Goal: Task Accomplishment & Management: Complete application form

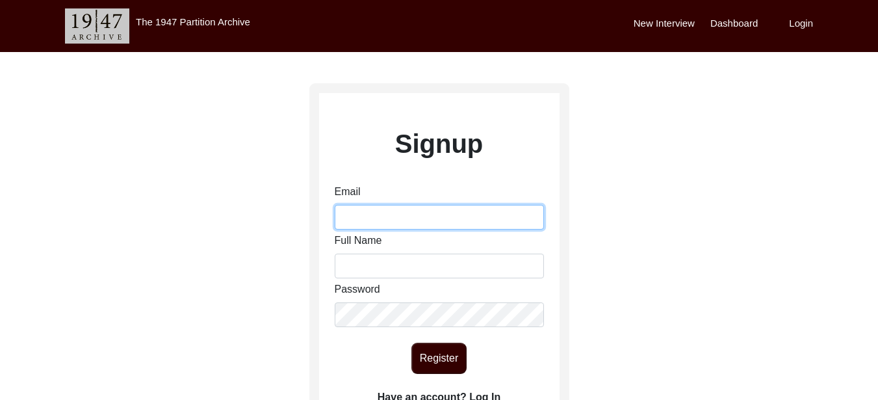
click at [392, 220] on input "Email" at bounding box center [439, 217] width 209 height 25
type input "Phdhistory Rajwinderkaur"
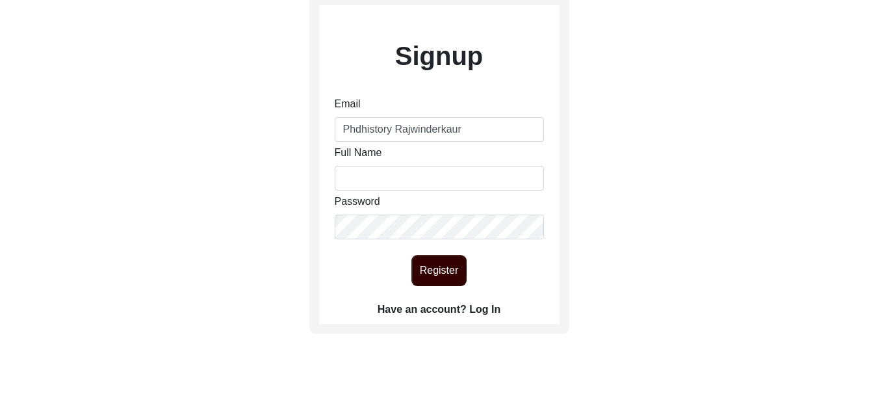
scroll to position [65, 0]
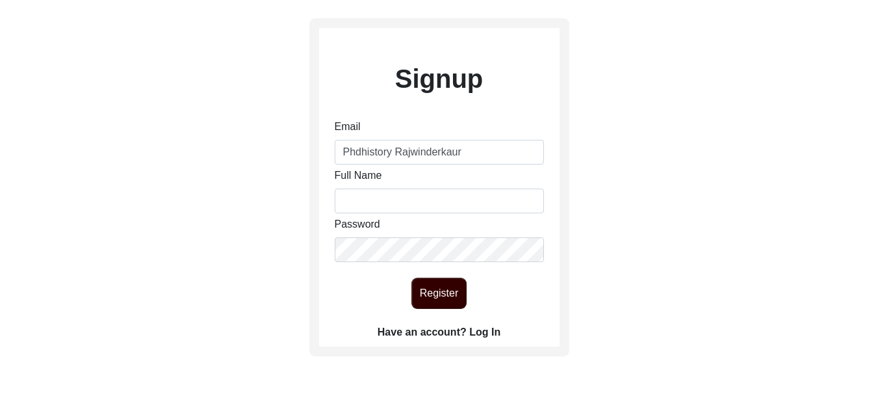
drag, startPoint x: 475, startPoint y: 146, endPoint x: 344, endPoint y: 155, distance: 131.0
click at [344, 155] on input "Phdhistory Rajwinderkaur" at bounding box center [439, 152] width 209 height 25
type input "[EMAIL_ADDRESS][DOMAIN_NAME]"
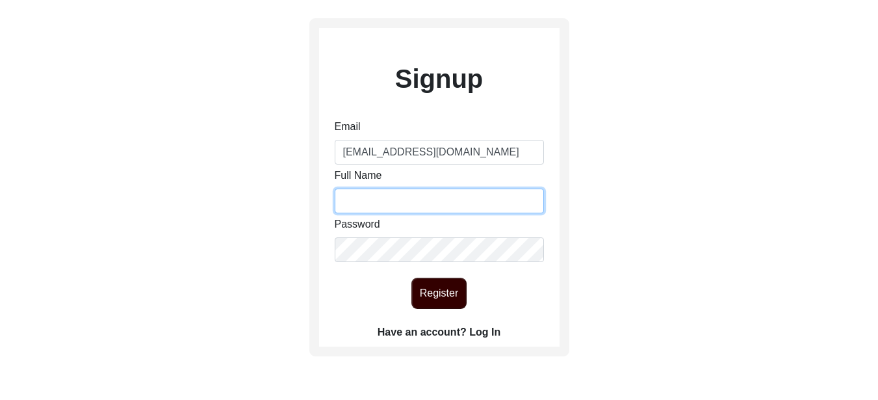
click at [407, 203] on input "Full Name" at bounding box center [439, 201] width 209 height 25
type input "[PERSON_NAME]"
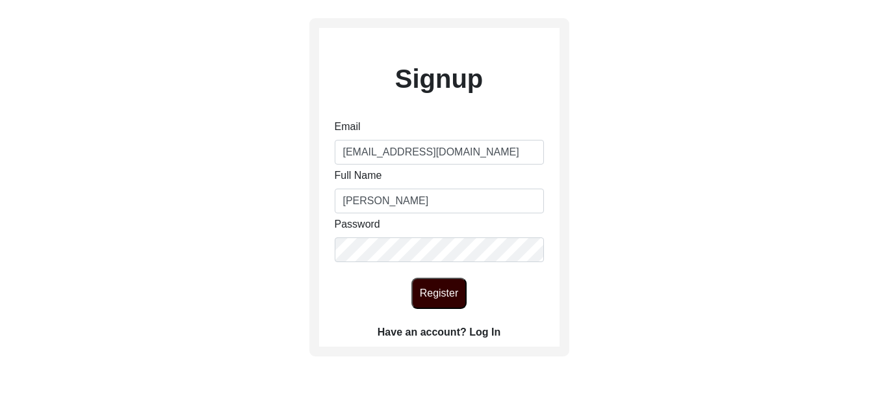
click at [663, 172] on div "Signup Email [EMAIL_ADDRESS][DOMAIN_NAME] Full Name [PERSON_NAME] Password Regi…" at bounding box center [439, 223] width 878 height 473
click at [428, 289] on button "Register" at bounding box center [438, 293] width 55 height 31
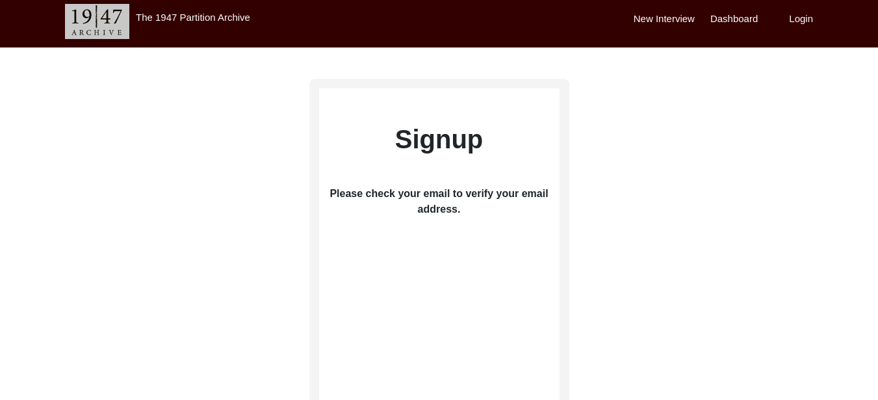
scroll to position [0, 0]
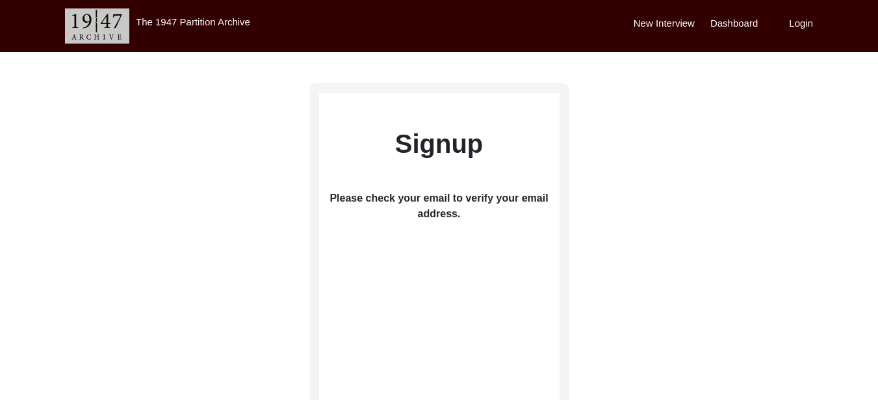
click at [691, 23] on label "New Interview" at bounding box center [664, 23] width 61 height 15
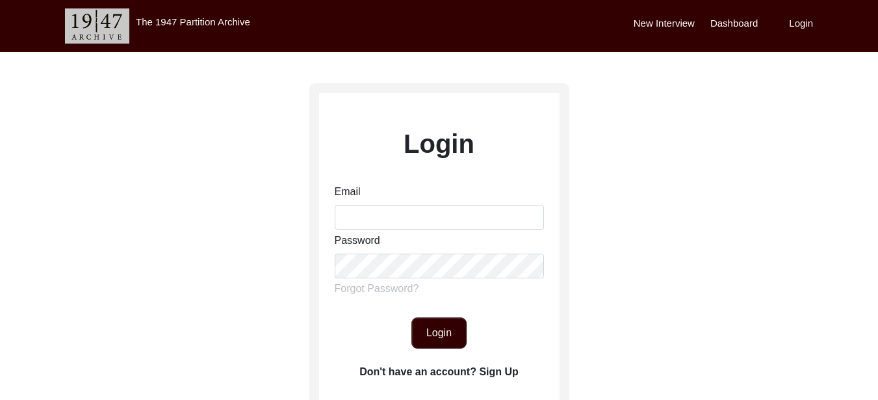
type input "[EMAIL_ADDRESS][DOMAIN_NAME]"
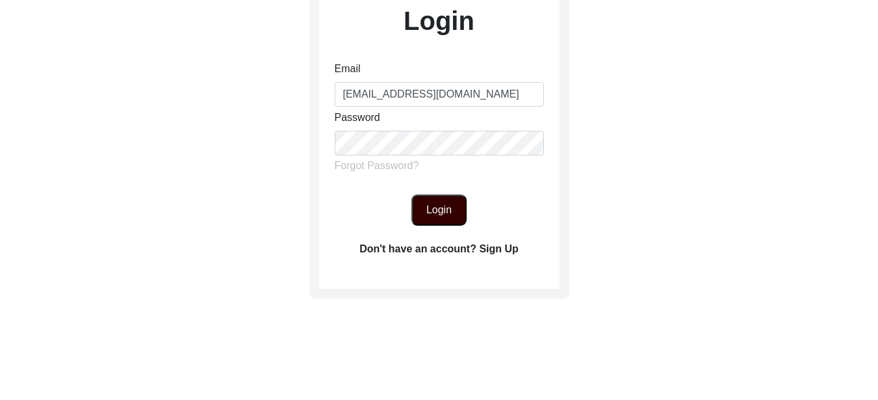
scroll to position [130, 0]
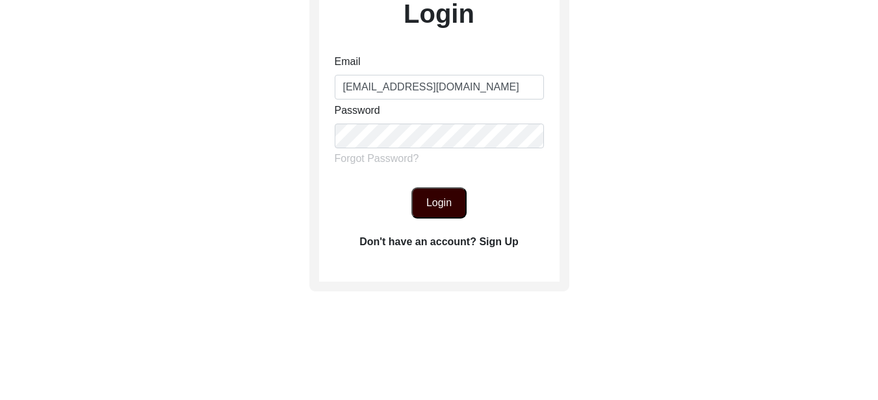
click at [452, 208] on button "Login" at bounding box center [438, 202] width 55 height 31
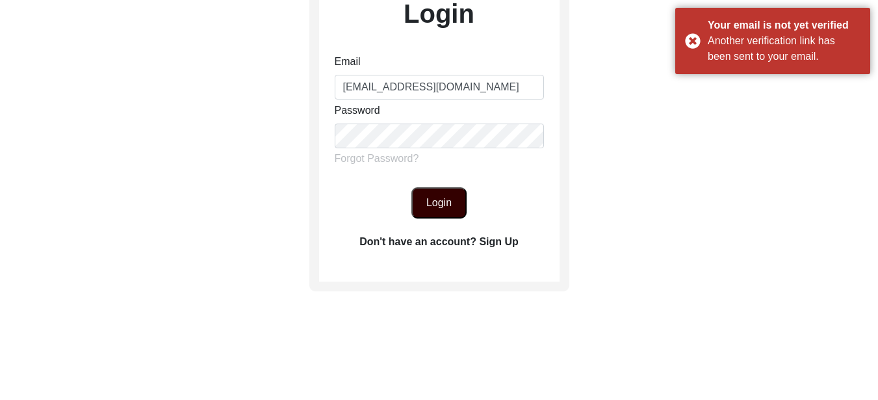
click at [494, 237] on label "Don't have an account? Sign Up" at bounding box center [438, 242] width 159 height 16
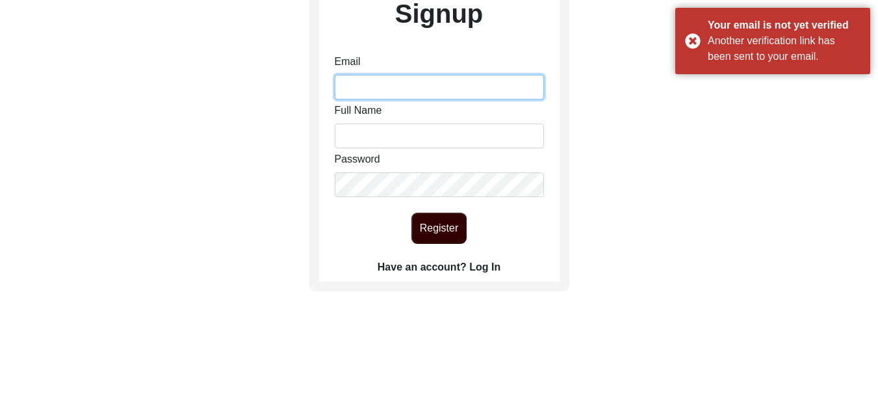
type input "[EMAIL_ADDRESS][DOMAIN_NAME]"
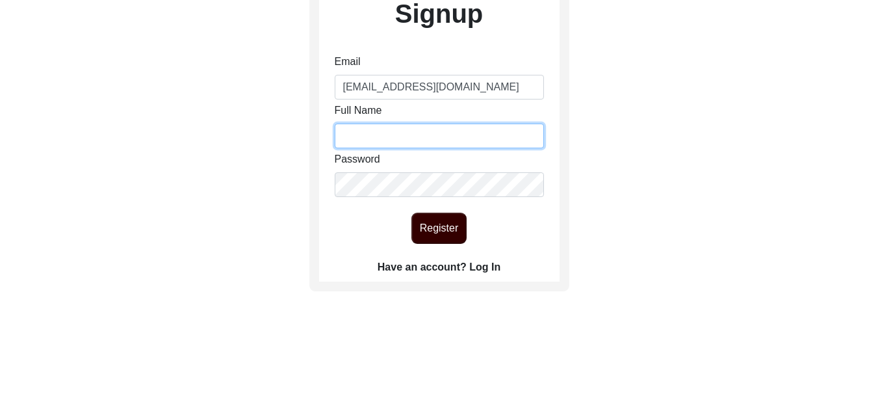
click at [458, 137] on input "Full Name" at bounding box center [439, 136] width 209 height 25
type input "Rajwinder Kaur"
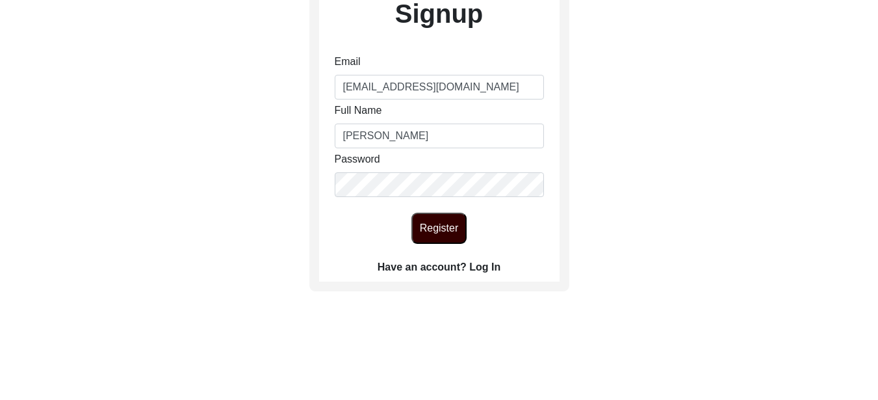
click at [445, 225] on button "Register" at bounding box center [438, 228] width 55 height 31
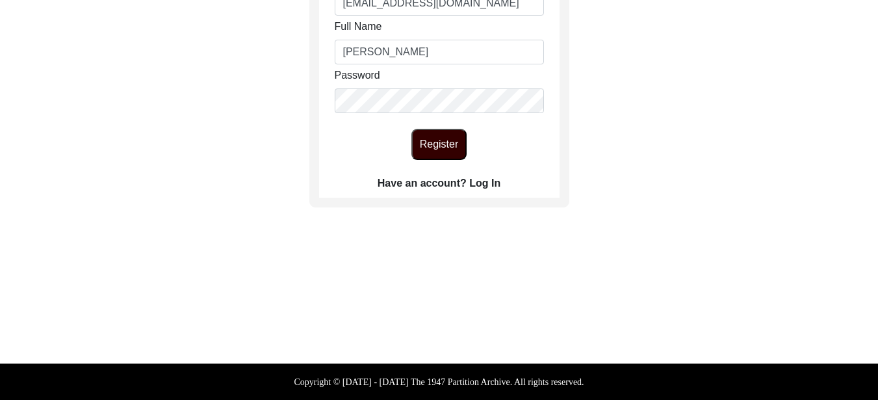
scroll to position [149, 0]
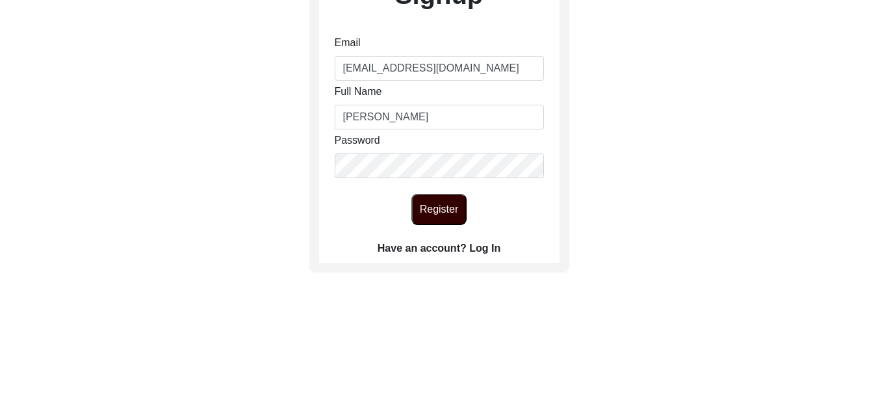
click at [430, 213] on button "Register" at bounding box center [438, 209] width 55 height 31
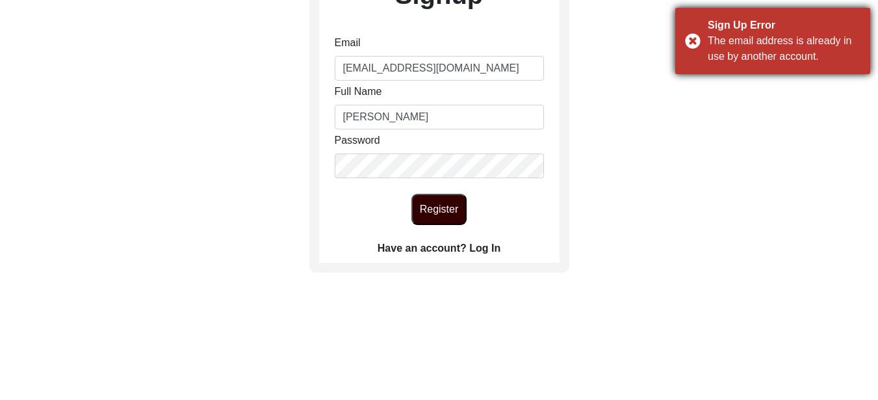
click at [692, 42] on div "Sign Up Error The email address is already in use by another account." at bounding box center [772, 41] width 195 height 66
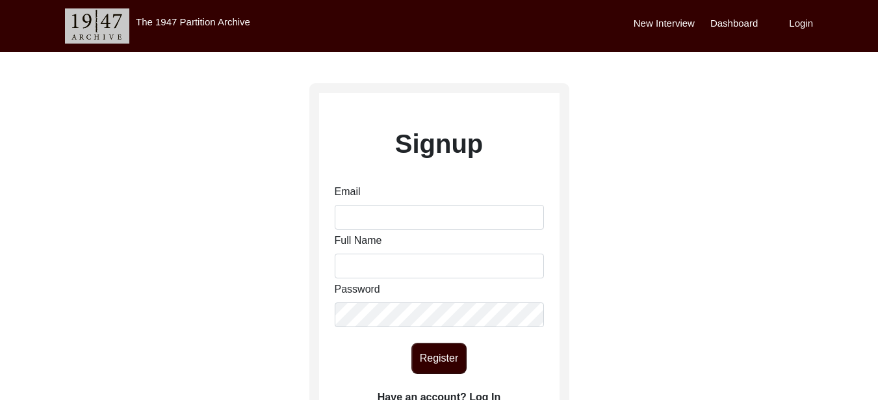
scroll to position [144, 0]
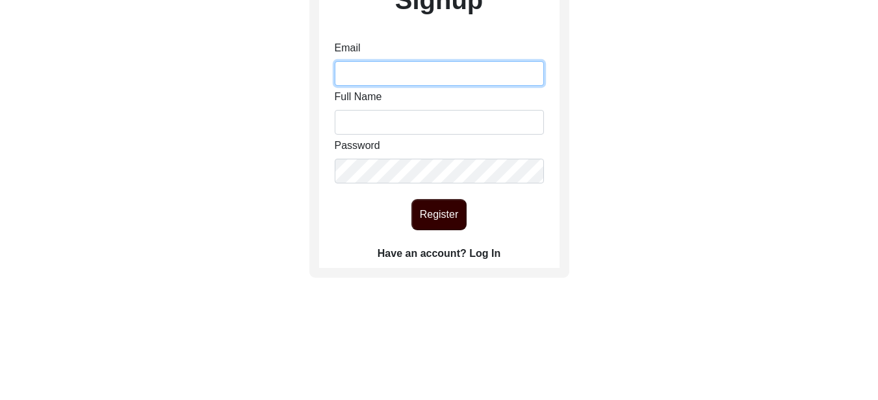
type input "[EMAIL_ADDRESS][DOMAIN_NAME]"
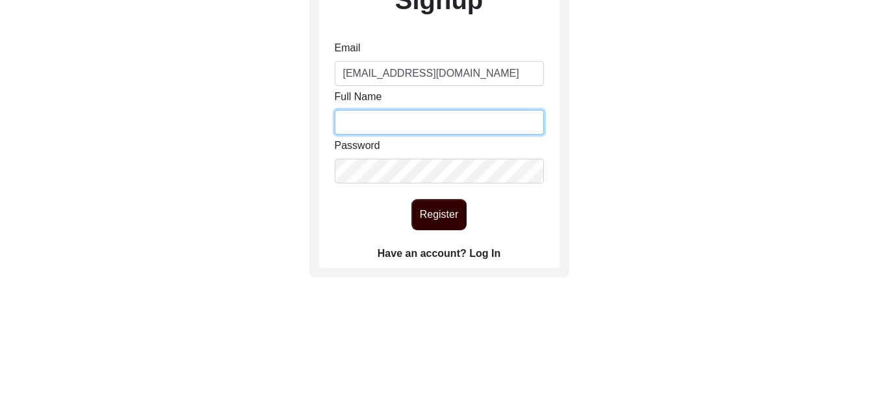
click at [411, 118] on input "Full Name" at bounding box center [439, 122] width 209 height 25
type input "[PERSON_NAME]"
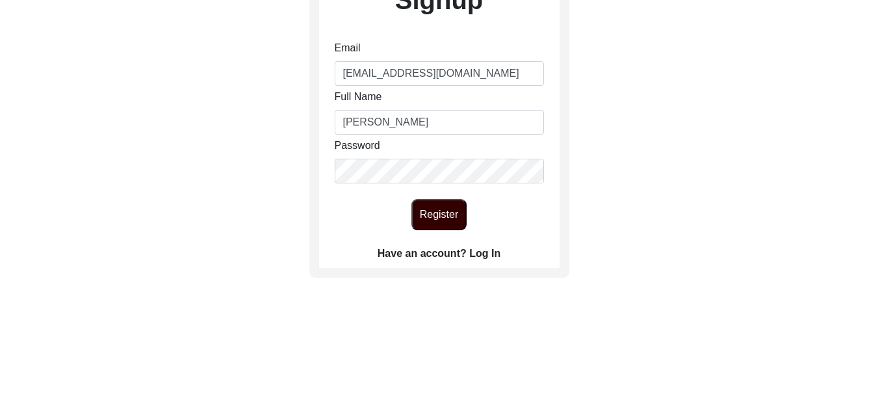
click at [430, 213] on button "Register" at bounding box center [438, 214] width 55 height 31
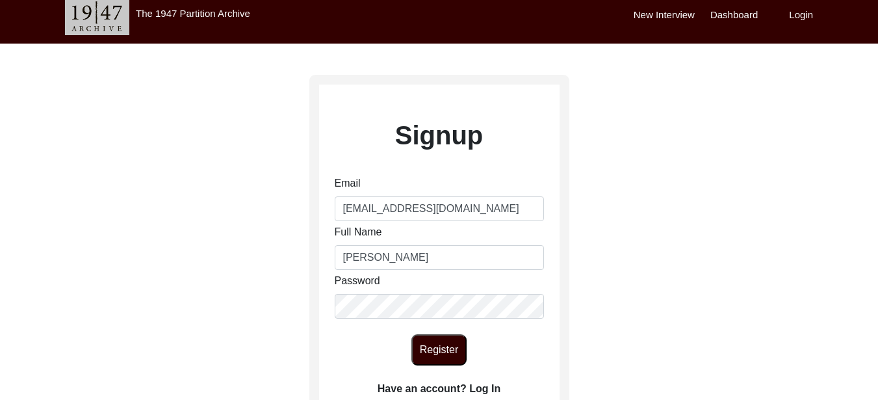
scroll to position [0, 0]
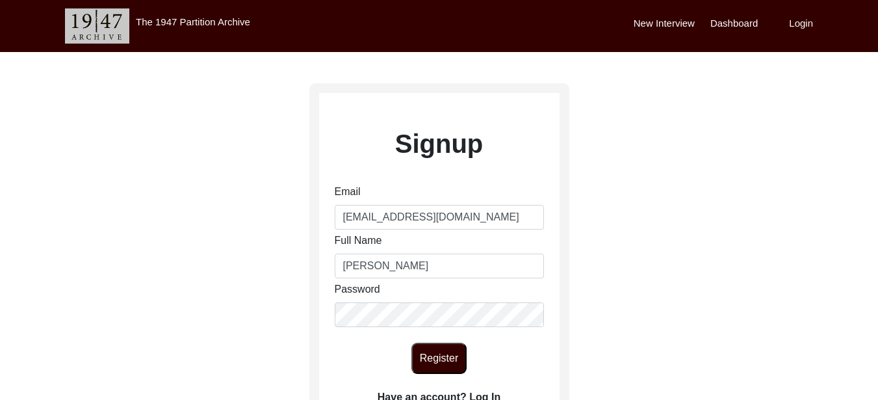
click at [801, 23] on label "Login" at bounding box center [801, 23] width 24 height 15
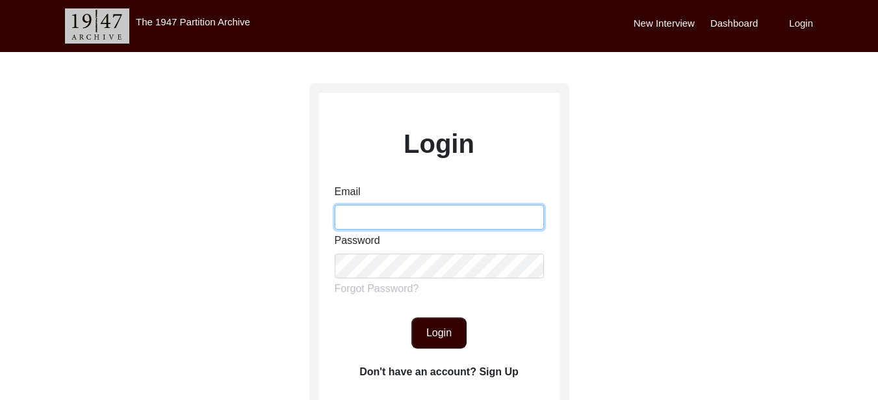
type input "[EMAIL_ADDRESS][DOMAIN_NAME]"
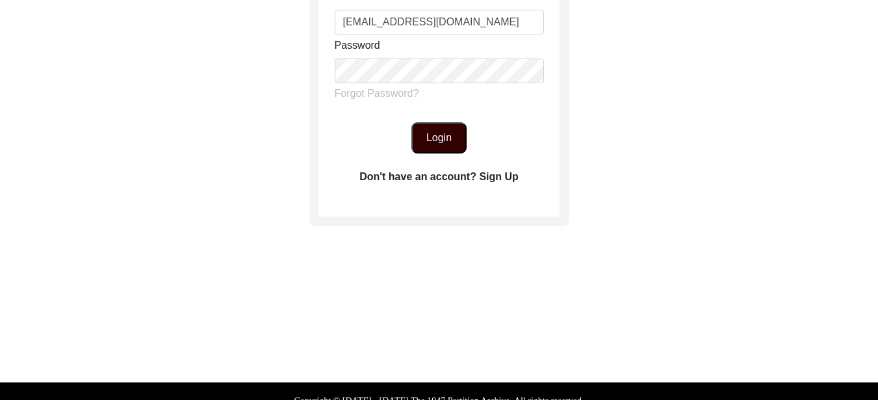
scroll to position [130, 0]
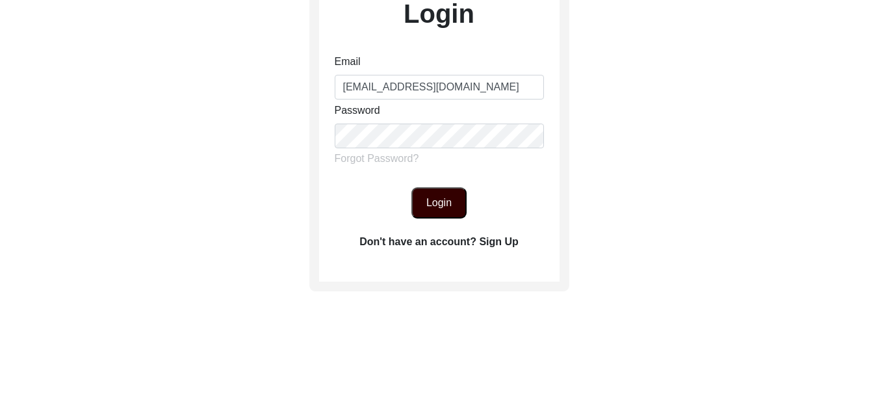
click at [496, 239] on label "Don't have an account? Sign Up" at bounding box center [438, 242] width 159 height 16
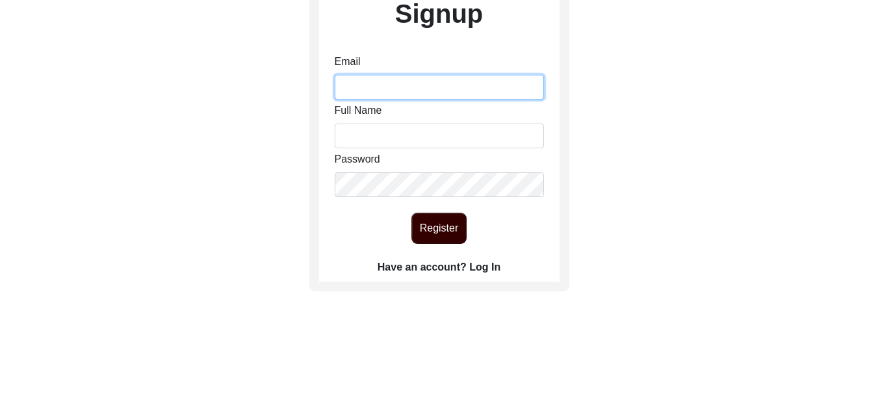
type input "[EMAIL_ADDRESS][DOMAIN_NAME]"
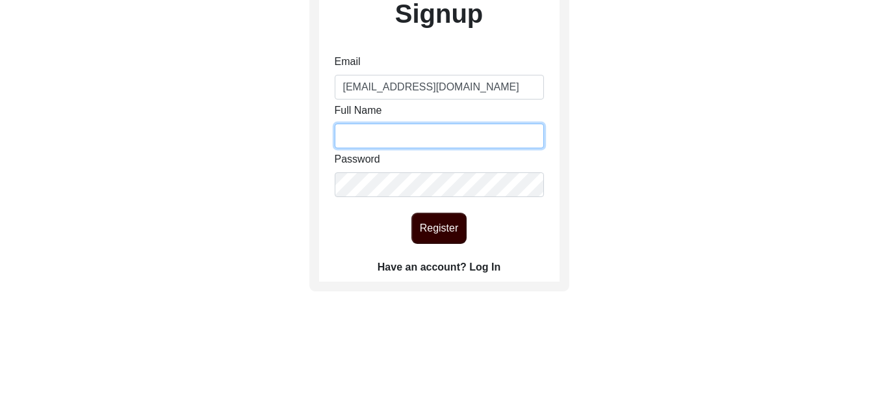
click at [359, 137] on input "Full Name" at bounding box center [439, 136] width 209 height 25
type input "Rajwinder Kaur"
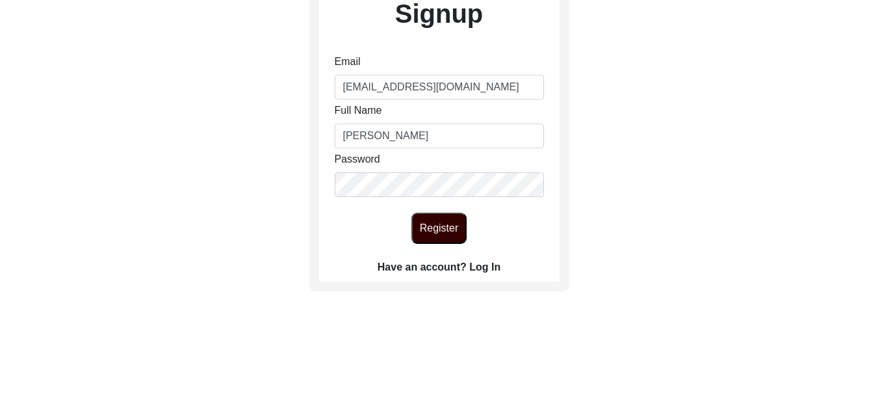
click at [353, 219] on div "Register" at bounding box center [439, 228] width 241 height 31
click at [431, 226] on button "Register" at bounding box center [438, 228] width 55 height 31
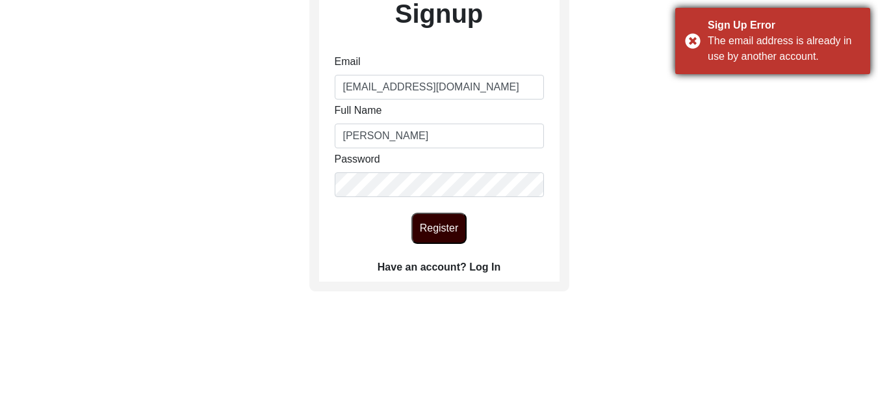
click at [685, 51] on div "Sign Up Error The email address is already in use by another account." at bounding box center [772, 41] width 195 height 66
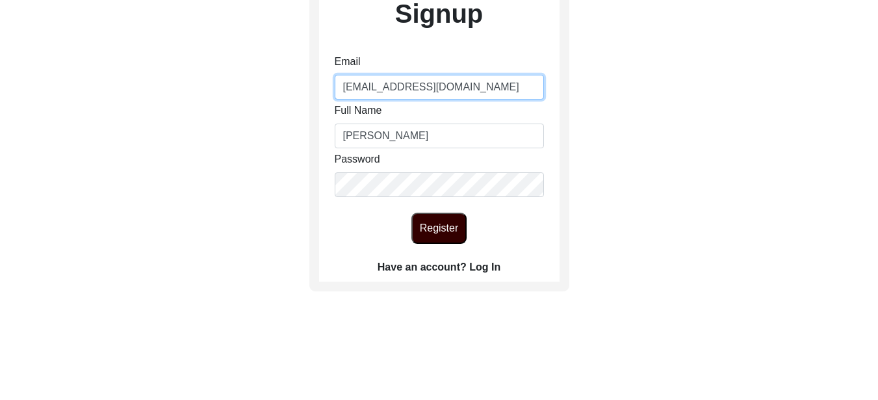
click at [525, 91] on input "[EMAIL_ADDRESS][DOMAIN_NAME]" at bounding box center [439, 87] width 209 height 25
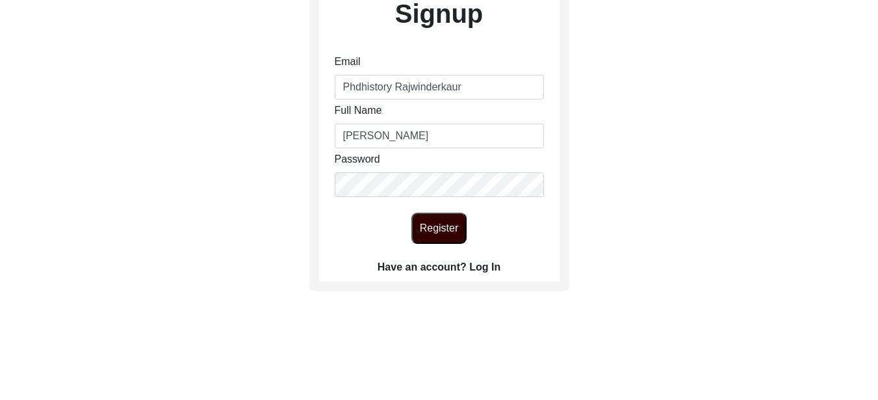
click at [445, 233] on button "Register" at bounding box center [438, 228] width 55 height 31
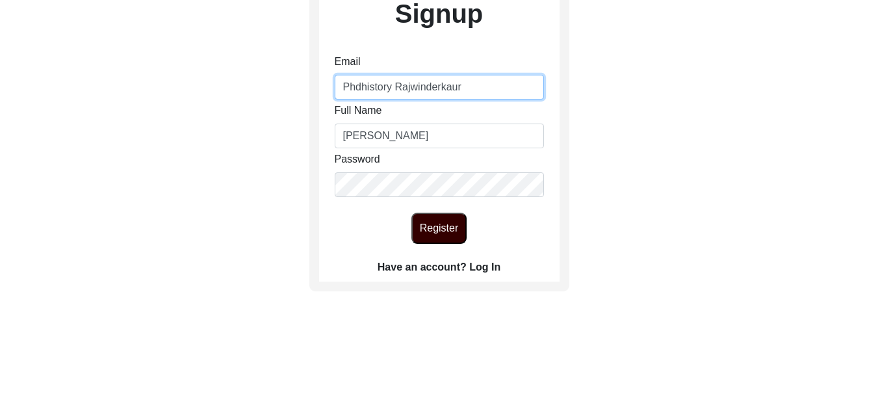
click at [484, 84] on input "Phdhistory Rajwinderkaur" at bounding box center [439, 87] width 209 height 25
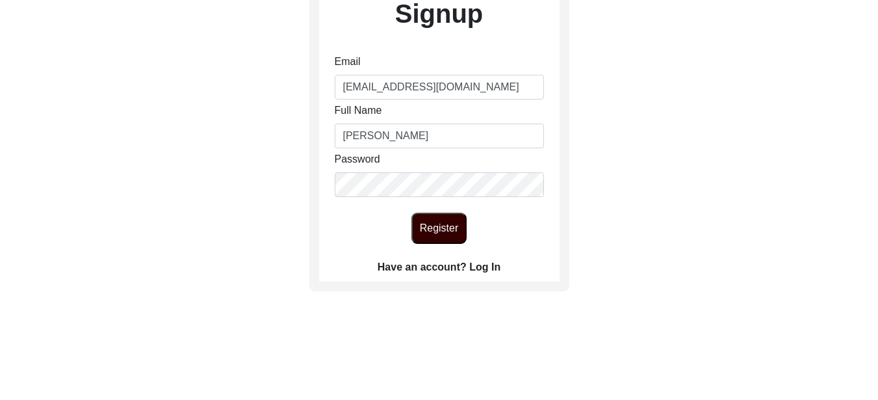
click at [441, 221] on button "Register" at bounding box center [438, 228] width 55 height 31
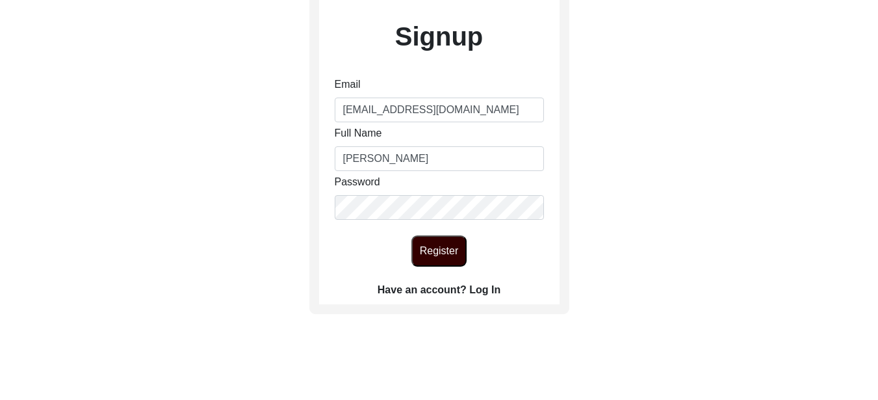
scroll to position [130, 0]
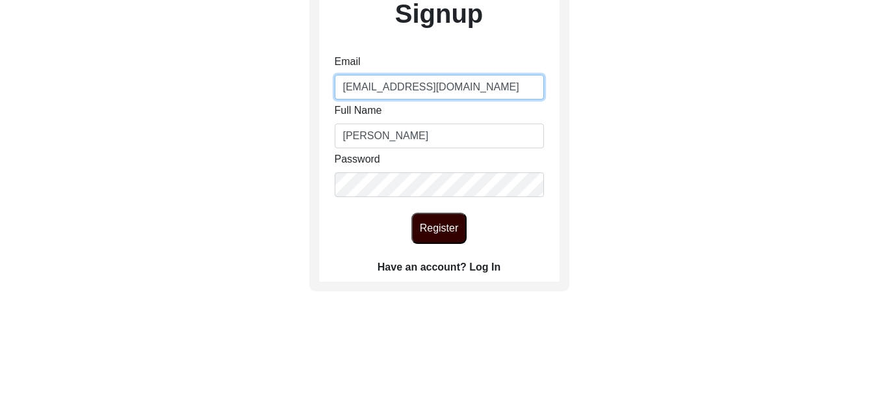
click at [431, 90] on input "[EMAIL_ADDRESS][DOMAIN_NAME]" at bounding box center [439, 87] width 209 height 25
type input "rajwinderresearch90@gmail.com"
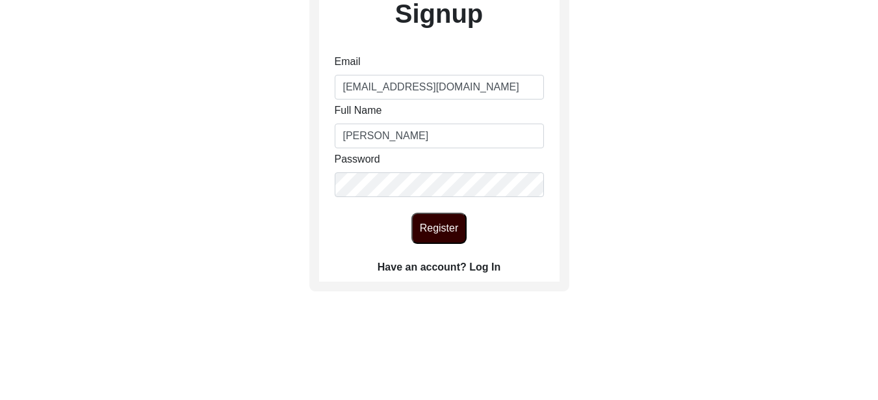
click at [443, 230] on button "Register" at bounding box center [438, 228] width 55 height 31
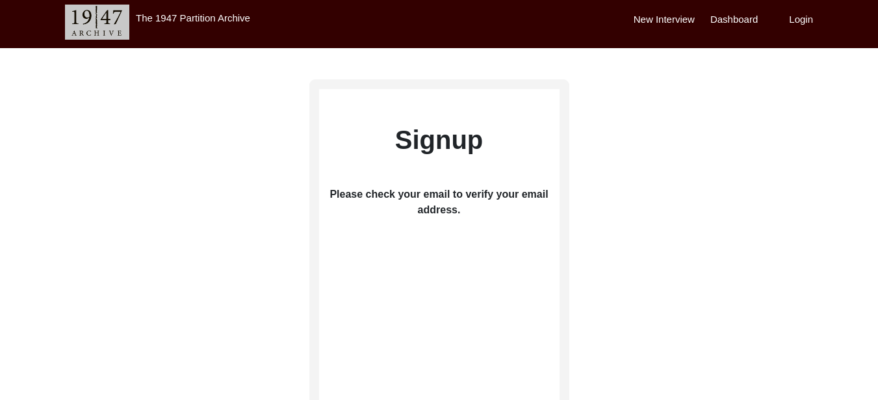
scroll to position [0, 0]
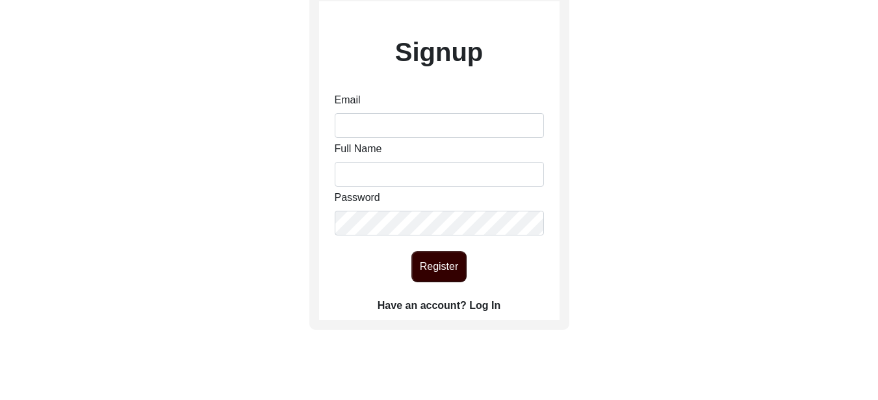
scroll to position [84, 0]
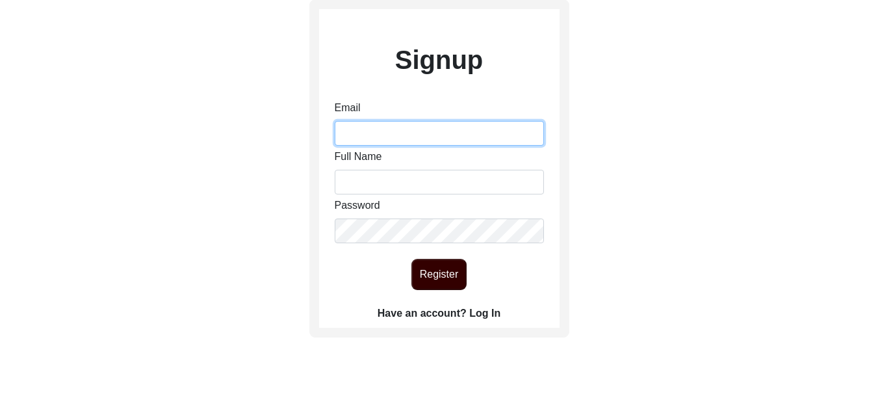
type input "[EMAIL_ADDRESS][DOMAIN_NAME]"
click at [412, 139] on input "[EMAIL_ADDRESS][DOMAIN_NAME]" at bounding box center [439, 133] width 209 height 25
click at [429, 136] on input "[EMAIL_ADDRESS][DOMAIN_NAME]" at bounding box center [439, 133] width 209 height 25
